Goal: Find contact information: Find contact information

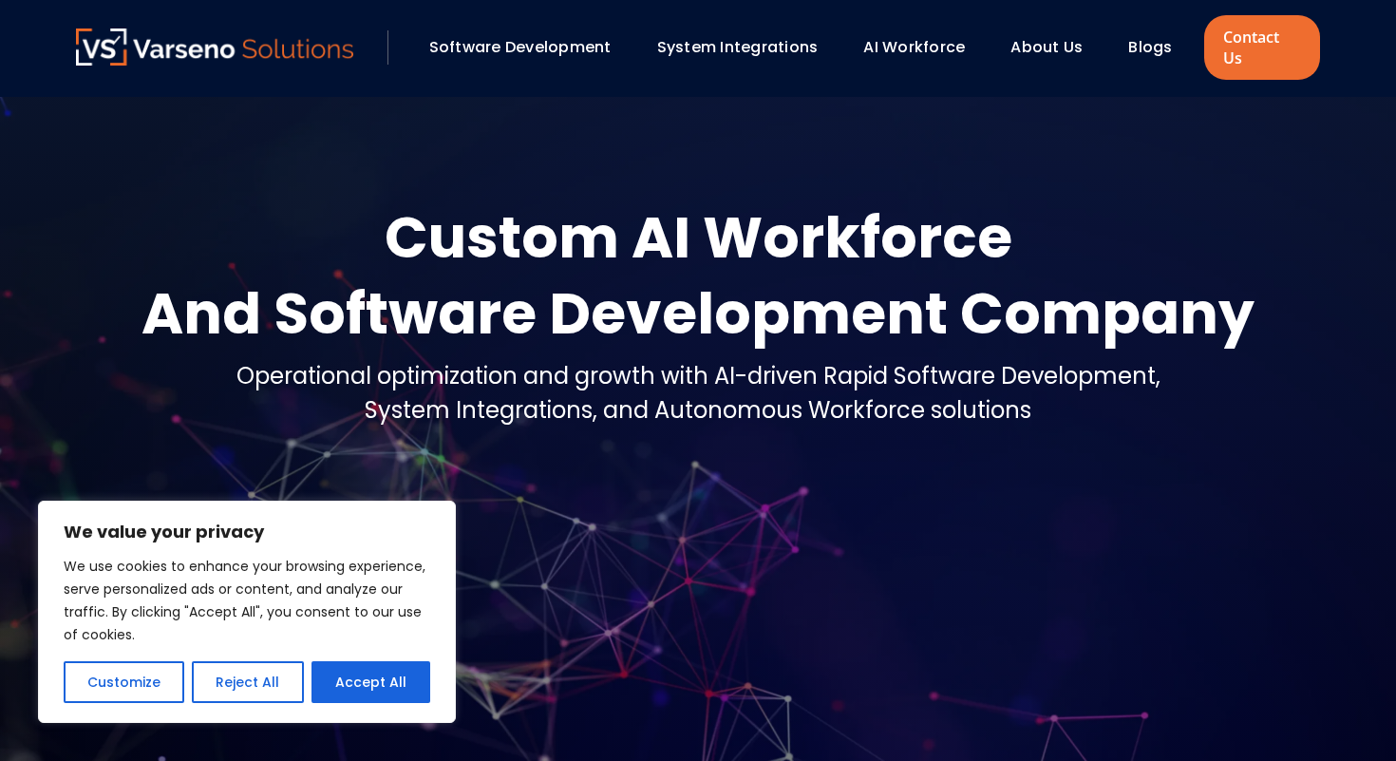
click at [1037, 41] on link "About Us" at bounding box center [1047, 47] width 72 height 22
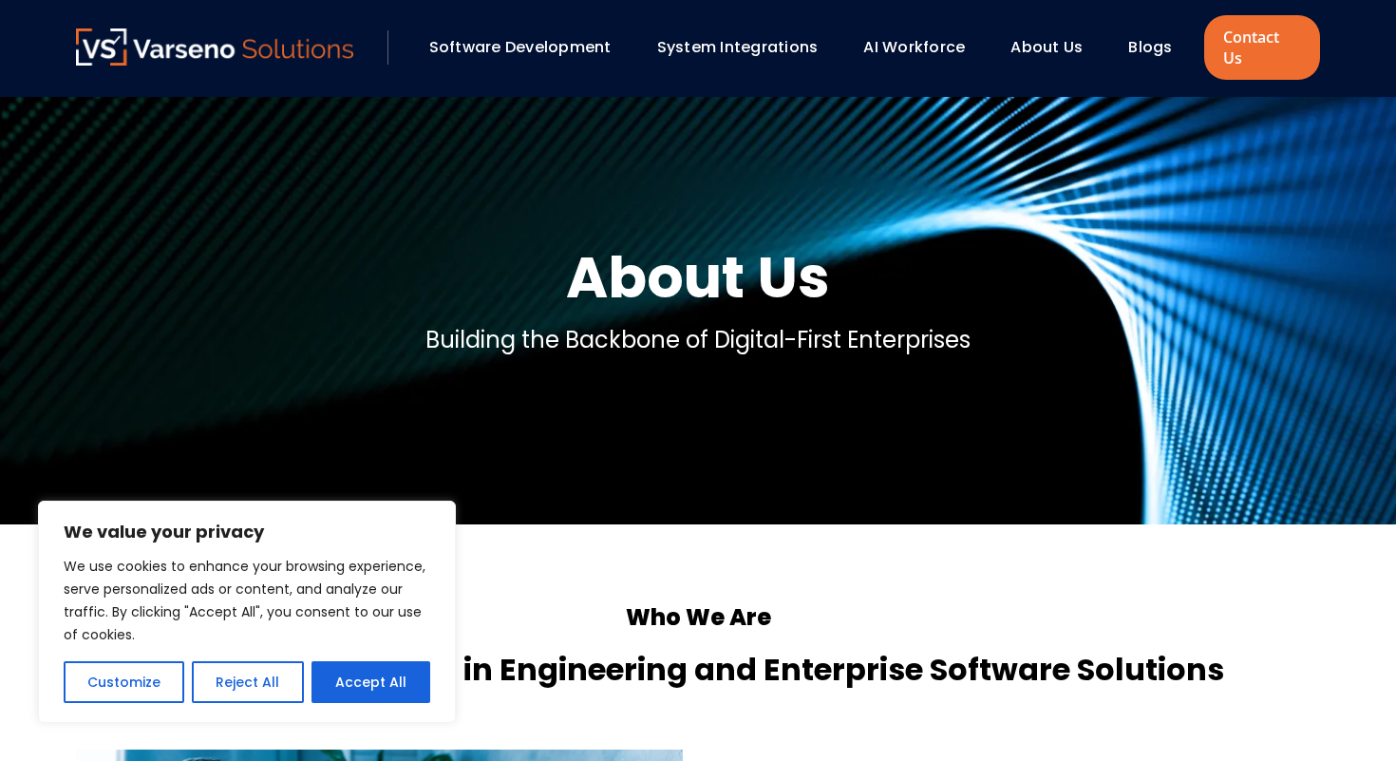
click at [1036, 45] on link "About Us" at bounding box center [1047, 47] width 72 height 22
click at [1036, 36] on link "About Us" at bounding box center [1047, 47] width 72 height 22
click at [331, 681] on button "Accept All" at bounding box center [371, 682] width 119 height 42
checkbox input "true"
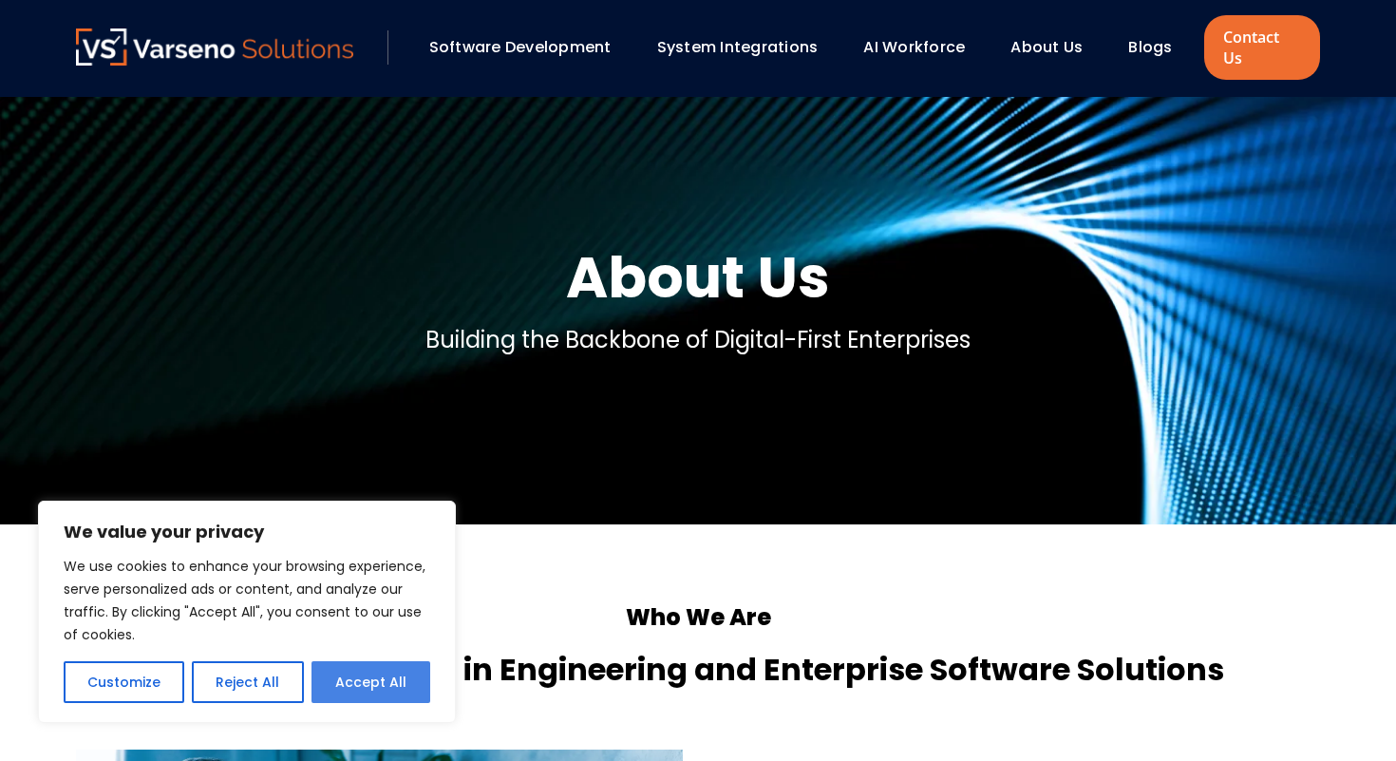
checkbox input "true"
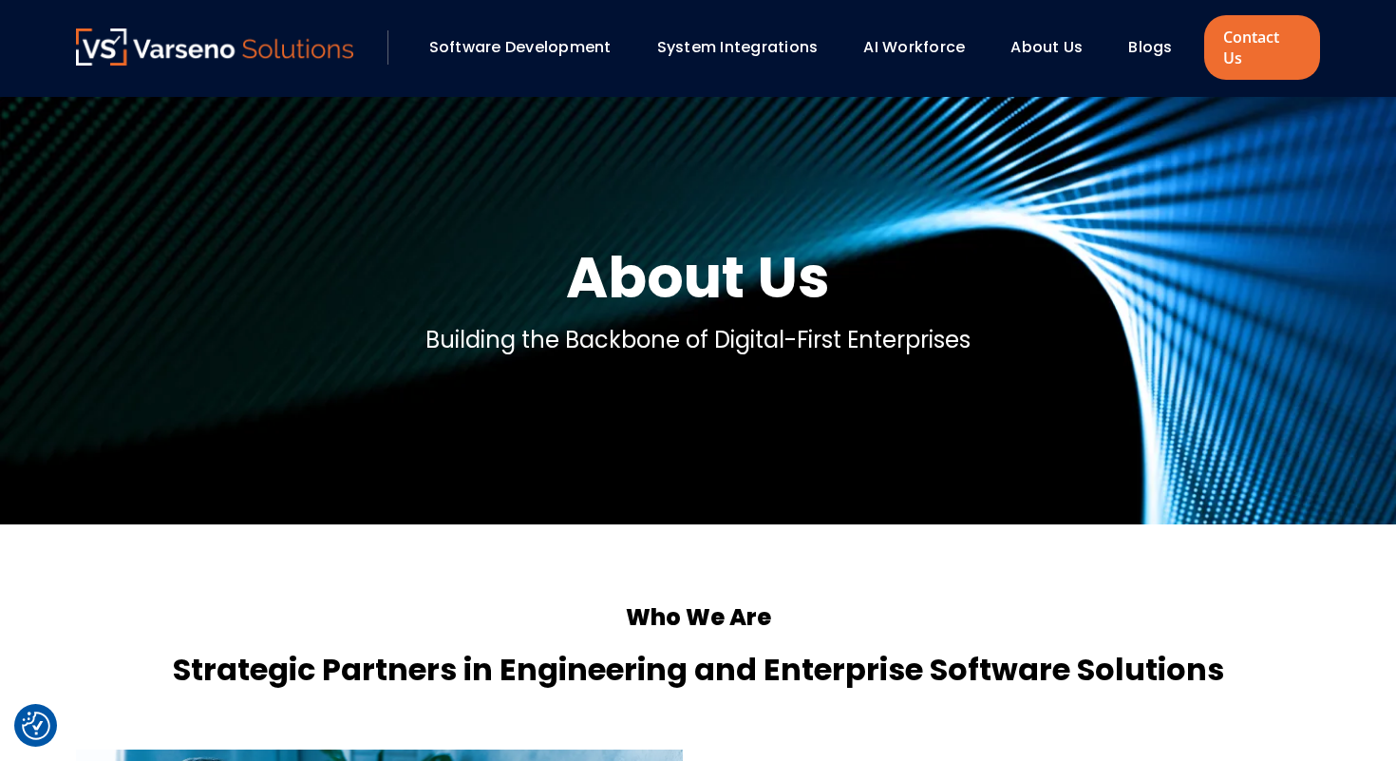
click at [1062, 37] on link "About Us" at bounding box center [1047, 47] width 72 height 22
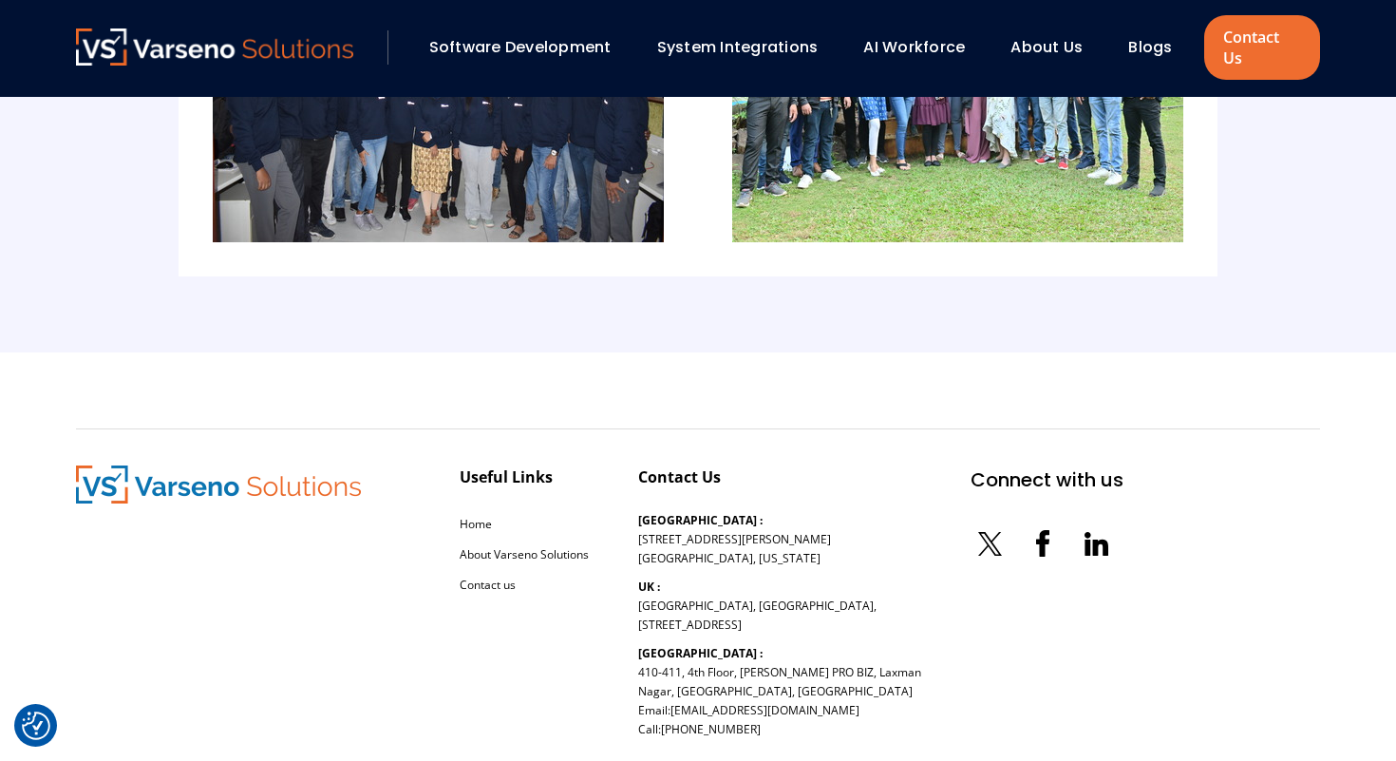
scroll to position [4285, 0]
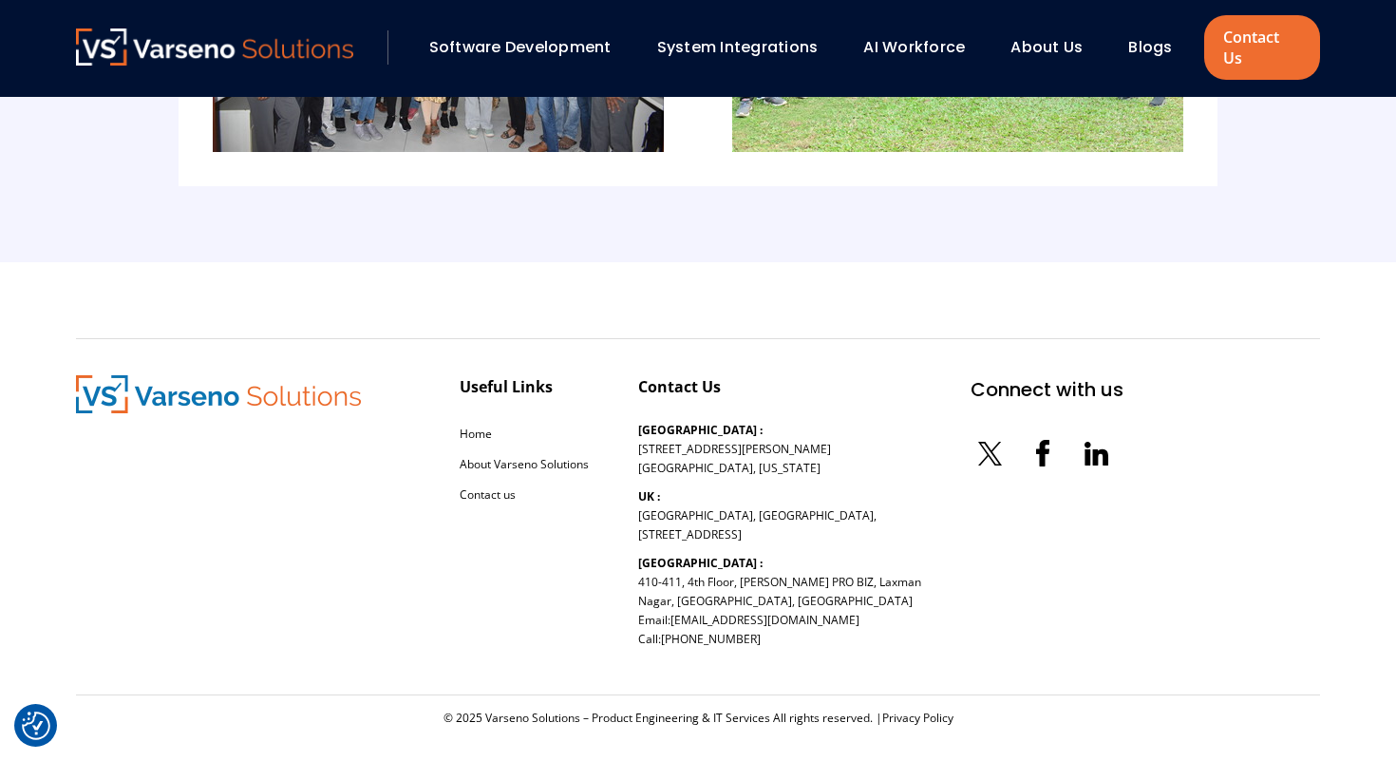
click at [1077, 434] on icon at bounding box center [1096, 453] width 38 height 38
